Goal: Book appointment/travel/reservation

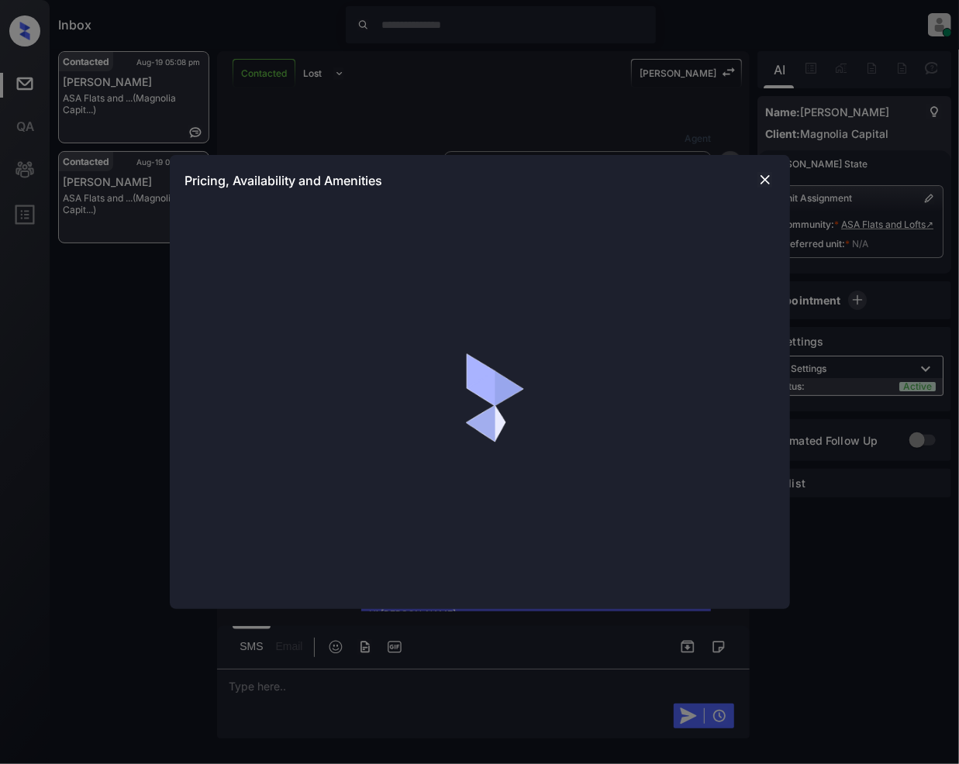
scroll to position [800, 0]
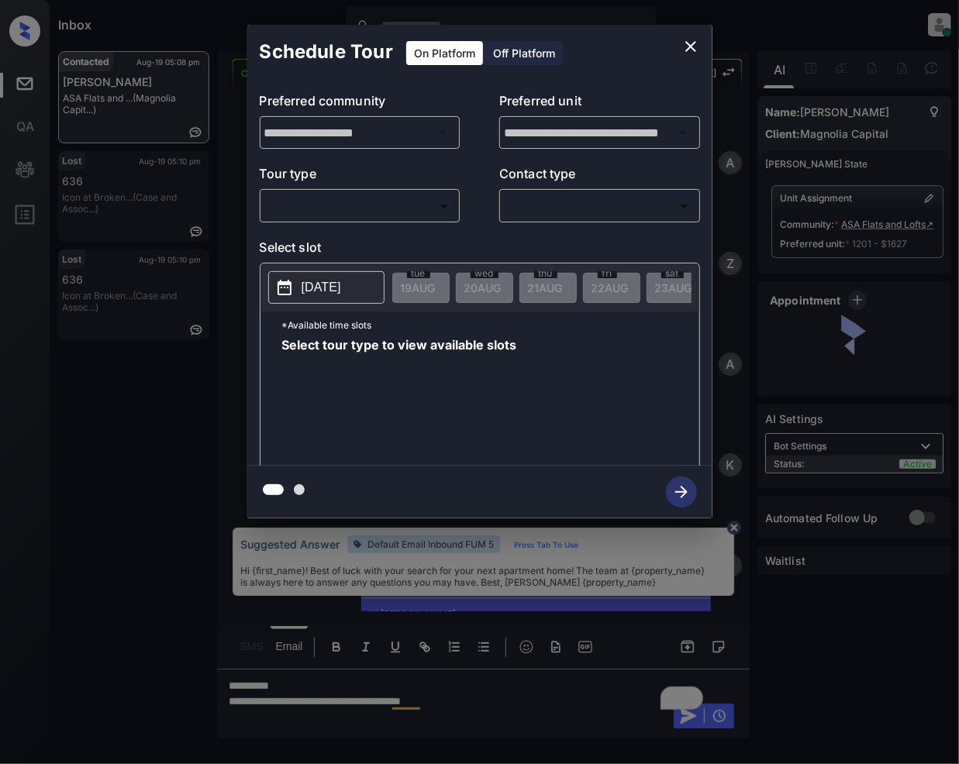
scroll to position [764, 0]
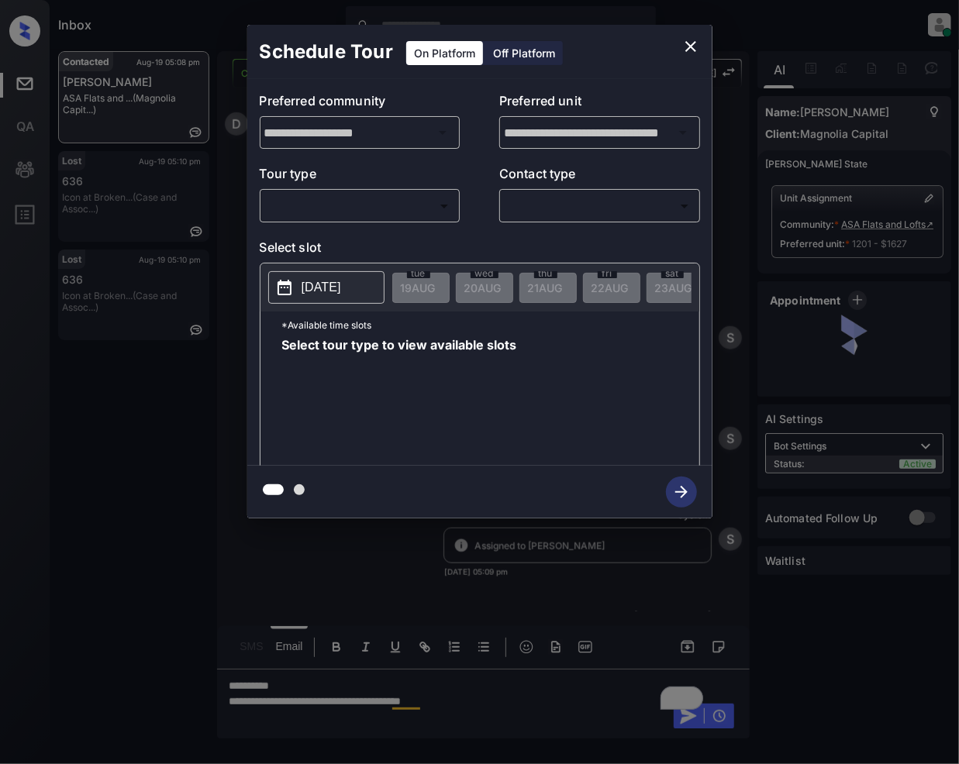
click at [404, 197] on body "Inbox [PERSON_NAME] Online Set yourself offline Set yourself on break Profile S…" at bounding box center [479, 382] width 959 height 764
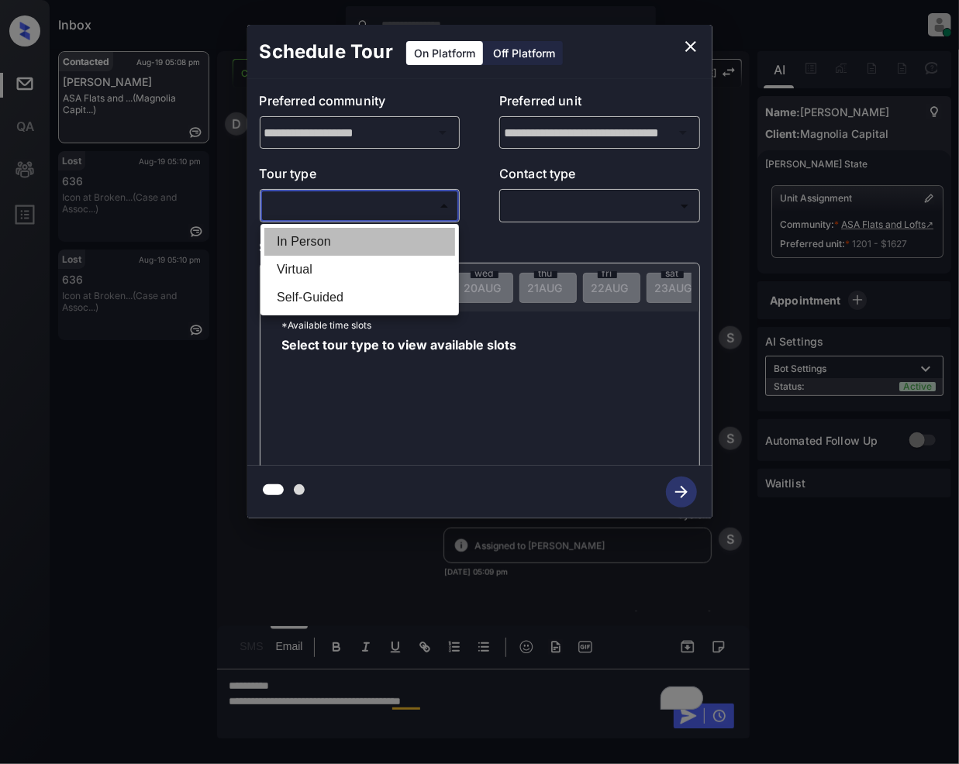
click at [327, 250] on li "In Person" at bounding box center [359, 242] width 191 height 28
type input "********"
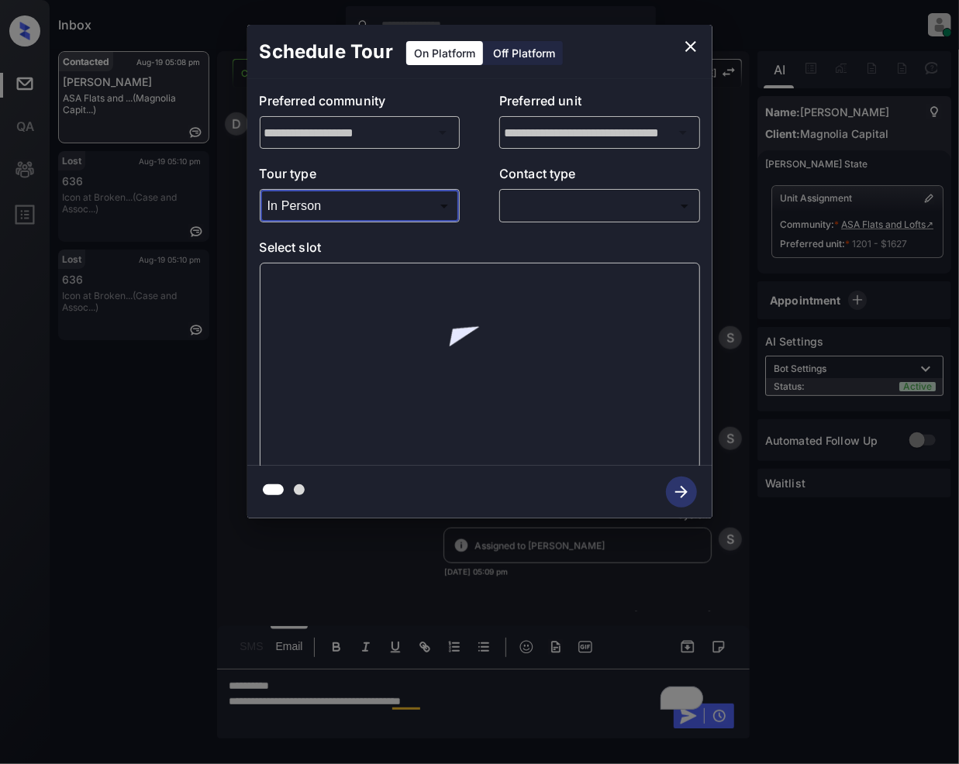
click at [536, 209] on body "Inbox [PERSON_NAME] Online Set yourself offline Set yourself on break Profile S…" at bounding box center [479, 382] width 959 height 764
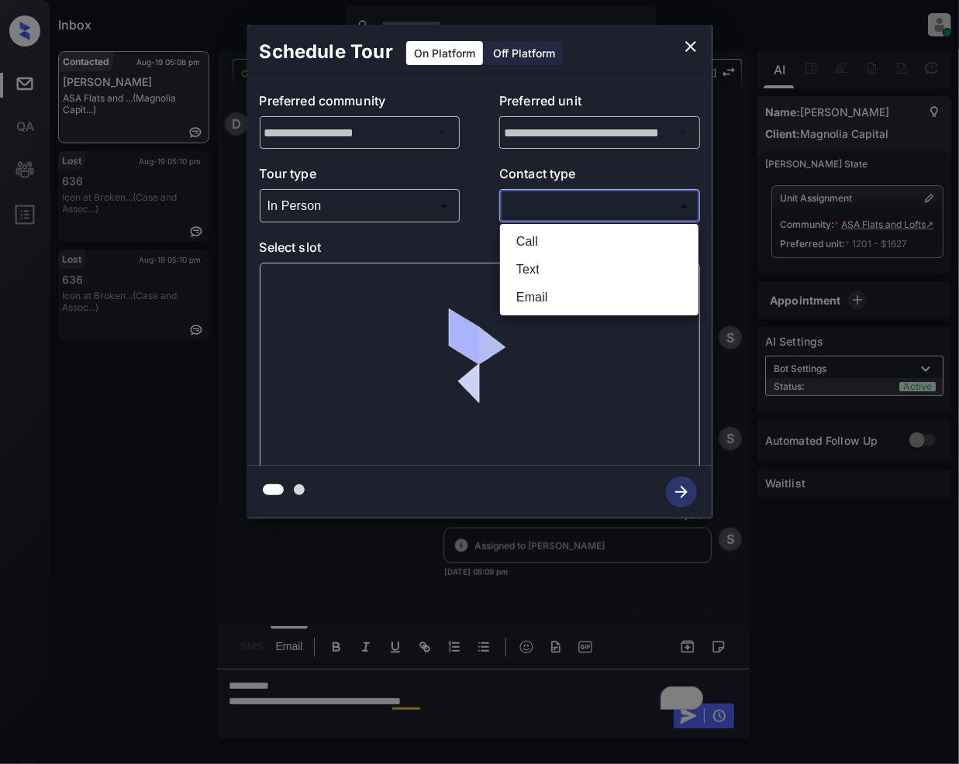
drag, startPoint x: 522, startPoint y: 296, endPoint x: 631, endPoint y: 329, distance: 113.5
click at [525, 296] on li "Email" at bounding box center [599, 298] width 191 height 28
type input "*****"
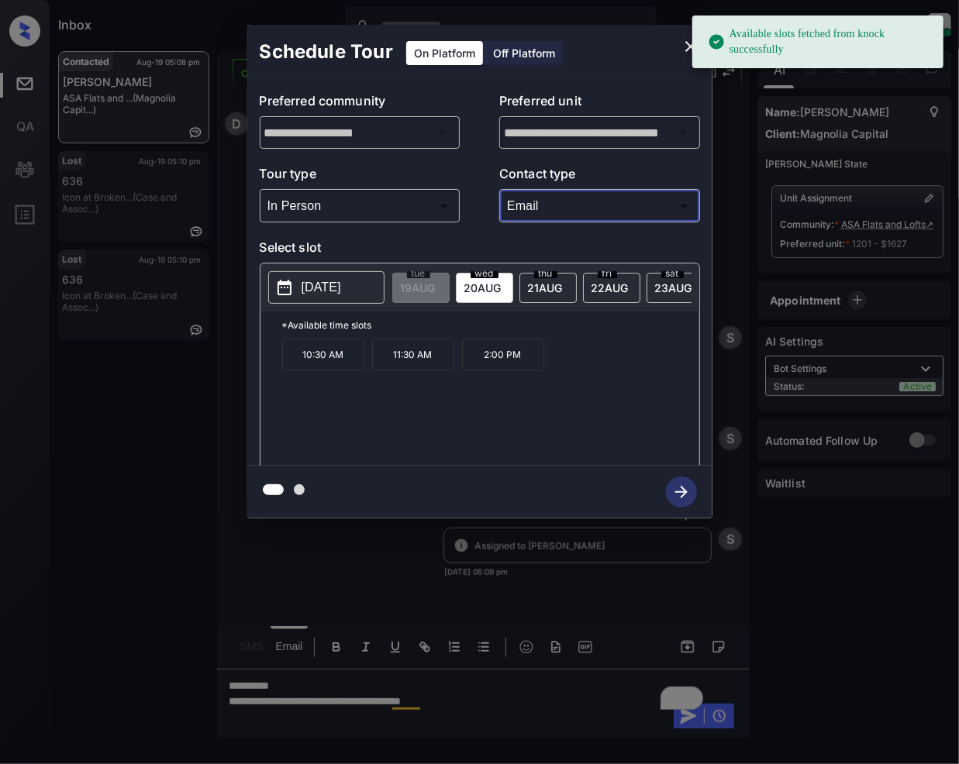
click at [436, 291] on span "[DATE]" at bounding box center [418, 287] width 35 height 13
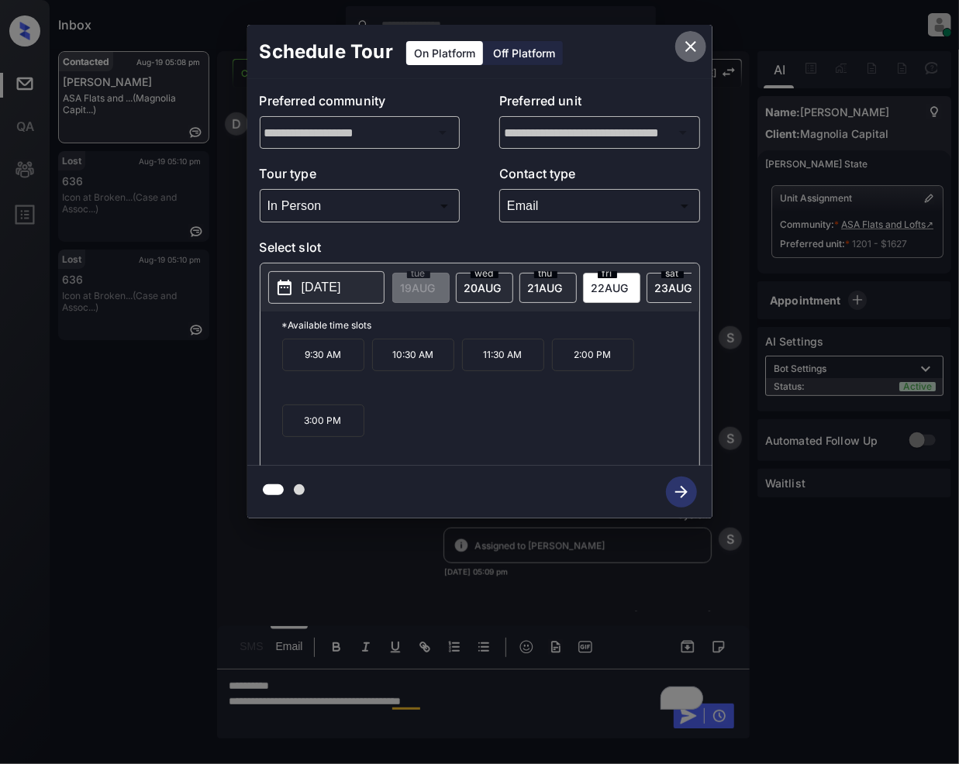
click at [693, 45] on icon "close" at bounding box center [690, 46] width 19 height 19
